Goal: Task Accomplishment & Management: Manage account settings

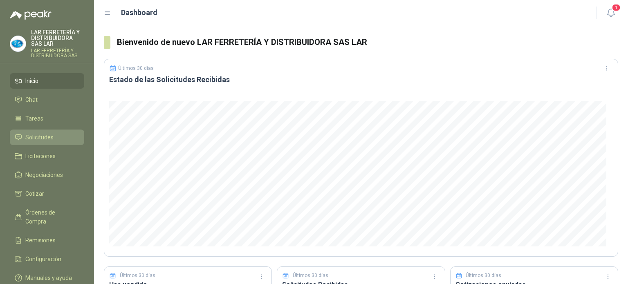
click at [42, 130] on link "Solicitudes" at bounding box center [47, 138] width 74 height 16
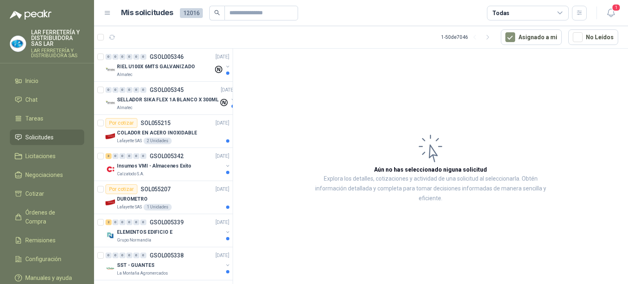
click at [324, 13] on article "Mis solicitudes 12016 Todas" at bounding box center [354, 13] width 466 height 15
click at [538, 8] on div "Todas" at bounding box center [528, 13] width 82 height 15
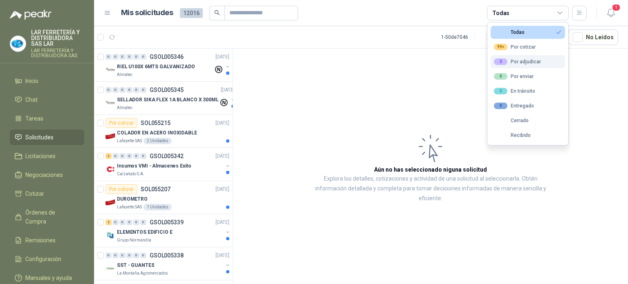
click at [519, 59] on div "3 Por adjudicar" at bounding box center [517, 61] width 47 height 7
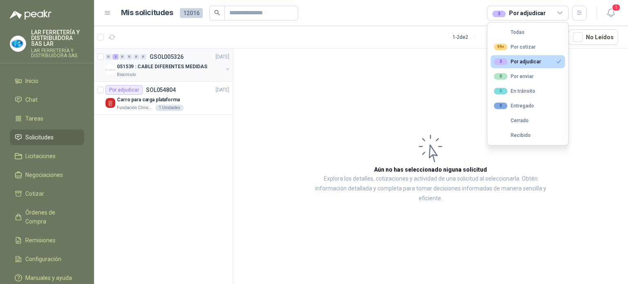
click at [196, 68] on p "051539 : CABLE DIFERENTES MEDIDAS" at bounding box center [162, 67] width 90 height 8
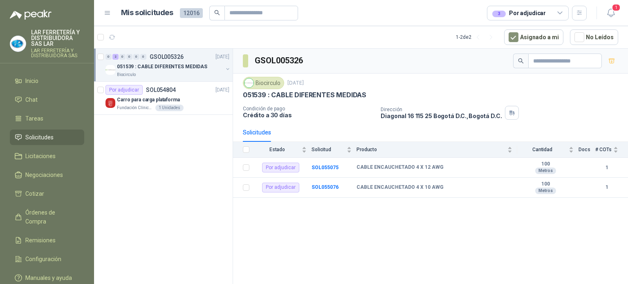
click at [534, 8] on div "3 Por adjudicar" at bounding box center [528, 13] width 82 height 15
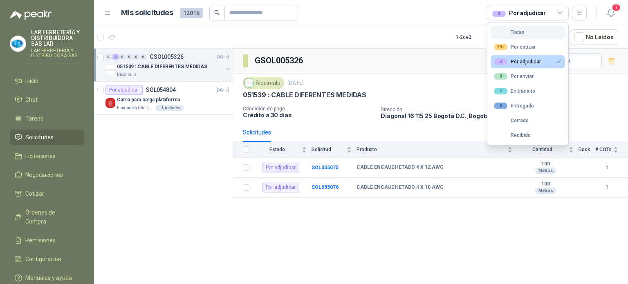
click at [522, 28] on button "Todas" at bounding box center [528, 32] width 74 height 13
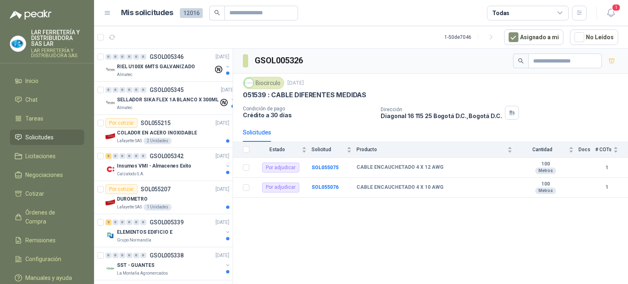
click at [360, 18] on article "Mis solicitudes 12016 Todas" at bounding box center [354, 13] width 466 height 15
click at [193, 135] on div "COLADOR EN ACERO INOXIDABLE" at bounding box center [173, 133] width 112 height 10
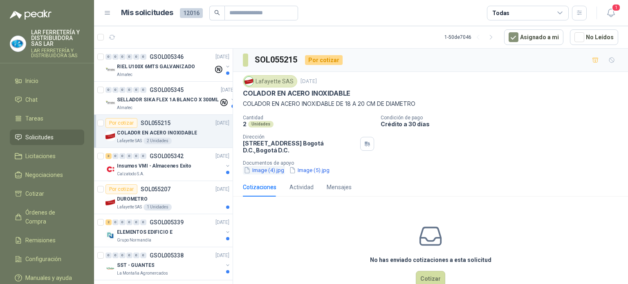
click at [270, 170] on button "Image (4).jpg" at bounding box center [264, 170] width 42 height 9
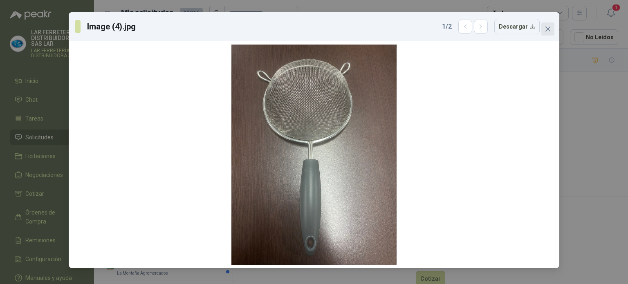
click at [552, 31] on span "Close" at bounding box center [547, 29] width 13 height 7
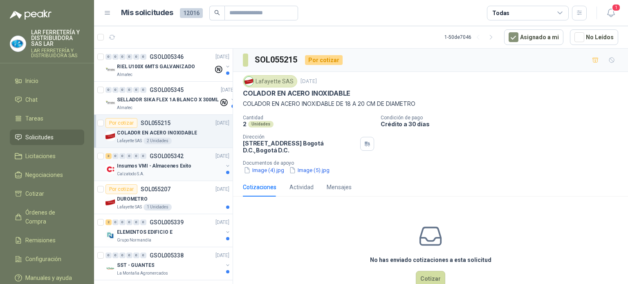
click at [141, 169] on p "Insumos VMI - Almacenes Exito" at bounding box center [154, 166] width 74 height 8
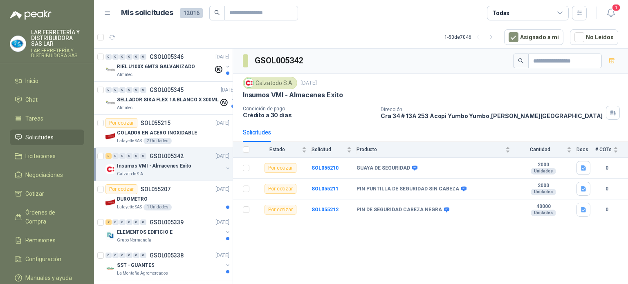
click at [344, 38] on article "1 - 50 de 7046 Asignado a mi No Leídos" at bounding box center [361, 37] width 534 height 22
click at [371, 18] on article "Mis solicitudes 12016 Todas" at bounding box center [354, 13] width 466 height 15
click at [613, 16] on icon "button" at bounding box center [611, 13] width 10 height 10
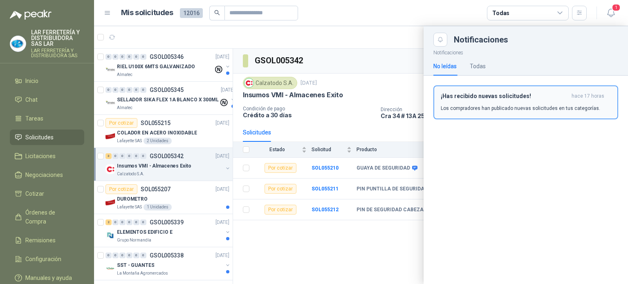
click at [480, 103] on div "¡Has recibido nuevas solicitudes! hace 17 horas Los compradores han publicado n…" at bounding box center [526, 102] width 170 height 19
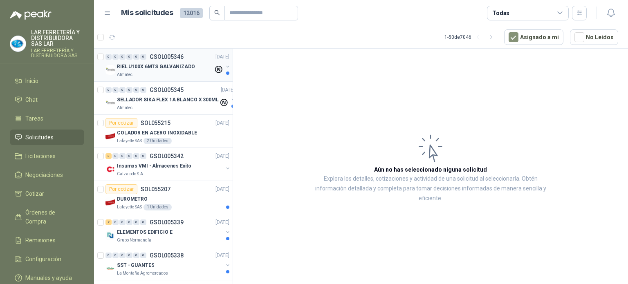
click at [163, 65] on p "RIEL U100X 6MTS GALVANIZADO" at bounding box center [156, 67] width 78 height 8
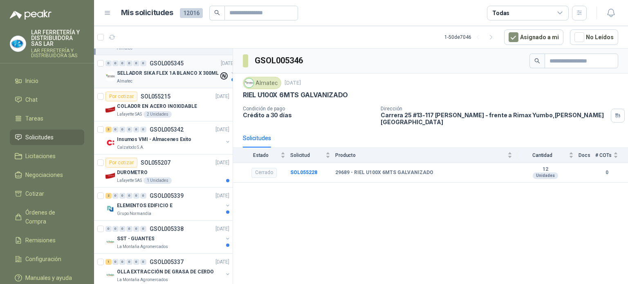
scroll to position [41, 0]
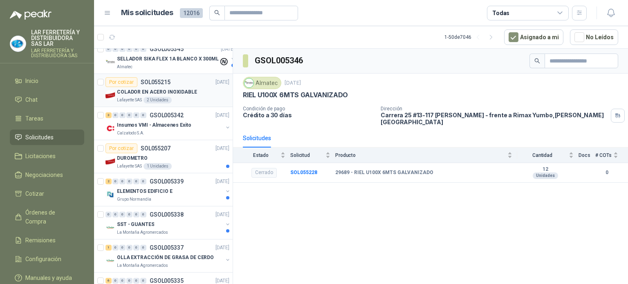
click at [174, 105] on article "Por cotizar SOL055215 [DATE] COLADOR EN ACERO INOXIDABLE Lafayette SAS 2 Unidad…" at bounding box center [163, 90] width 139 height 33
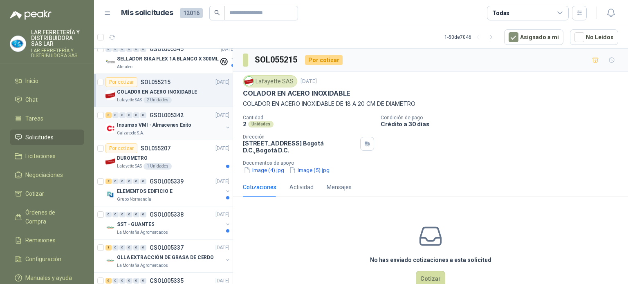
click at [190, 120] on div "Insumos VMI - Almacenes Exito" at bounding box center [170, 125] width 106 height 10
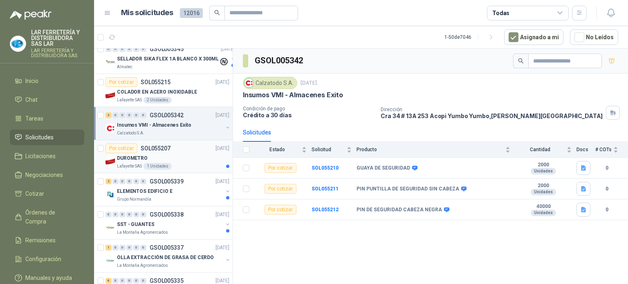
click at [184, 157] on div "DUROMETRO" at bounding box center [173, 158] width 112 height 10
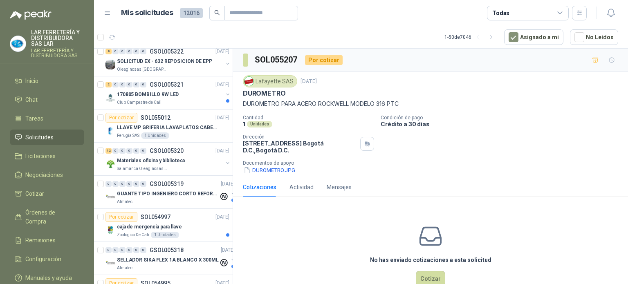
click at [180, 171] on div "0 0 0 0 0 0 GSOL005346 [DATE] [PERSON_NAME] U100X 6MTS GALVANIZADO Almatec 0 0 …" at bounding box center [163, 168] width 139 height 238
